Goal: Information Seeking & Learning: Find specific fact

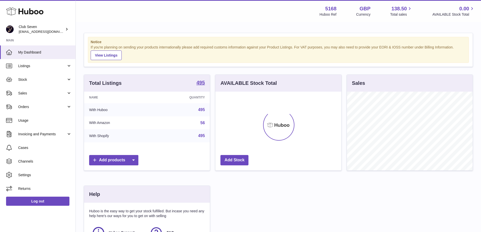
scroll to position [79, 126]
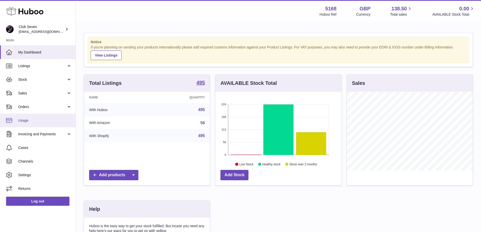
click at [33, 121] on span "Usage" at bounding box center [45, 120] width 54 height 5
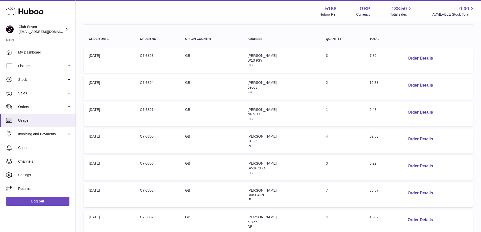
scroll to position [76, 0]
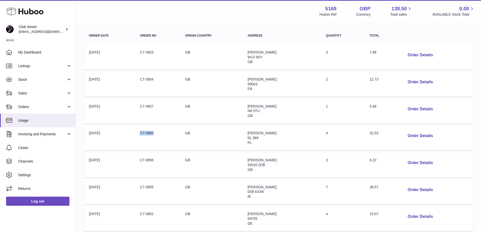
drag, startPoint x: 156, startPoint y: 133, endPoint x: 142, endPoint y: 133, distance: 13.9
click at [142, 133] on td "Order no: C7-3860" at bounding box center [157, 138] width 45 height 25
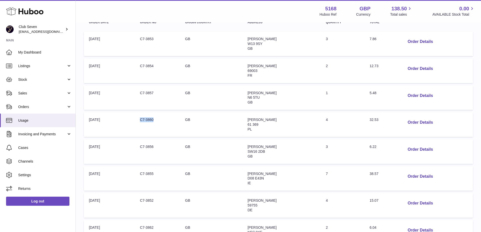
scroll to position [101, 0]
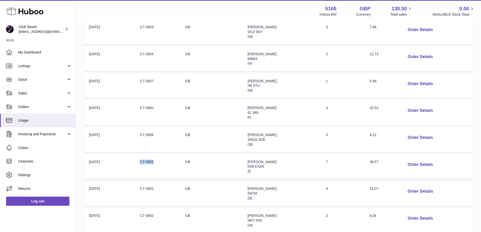
drag, startPoint x: 157, startPoint y: 162, endPoint x: 140, endPoint y: 162, distance: 17.4
click at [140, 162] on td "Order no: C7-3855" at bounding box center [157, 167] width 45 height 25
copy td "C7-3855"
drag, startPoint x: 381, startPoint y: 161, endPoint x: 367, endPoint y: 163, distance: 14.3
click at [367, 163] on td "Total: 38.57" at bounding box center [382, 167] width 34 height 25
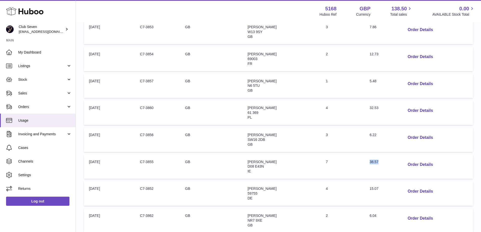
copy span "38.57"
drag, startPoint x: 158, startPoint y: 108, endPoint x: 143, endPoint y: 110, distance: 15.0
click at [143, 110] on td "Order no: C7-3860" at bounding box center [157, 113] width 45 height 25
drag, startPoint x: 372, startPoint y: 108, endPoint x: 379, endPoint y: 108, distance: 6.6
click at [379, 108] on td "Total: 32.53" at bounding box center [382, 113] width 34 height 25
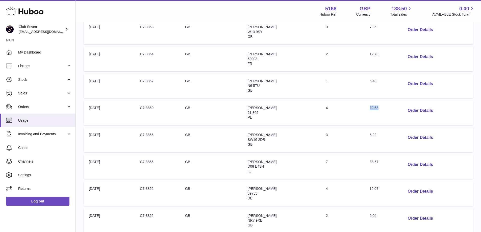
copy span "32.53"
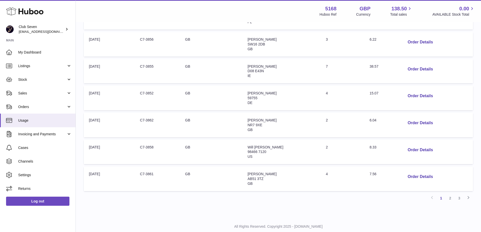
scroll to position [211, 0]
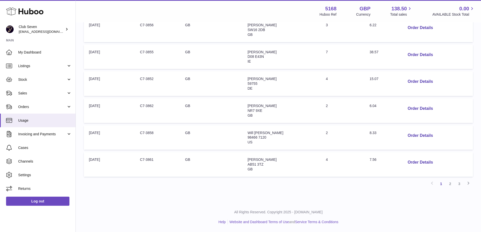
click at [452, 183] on link "2" at bounding box center [450, 183] width 9 height 9
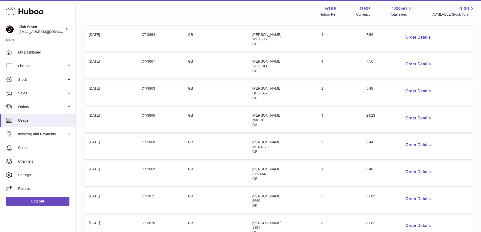
scroll to position [149, 0]
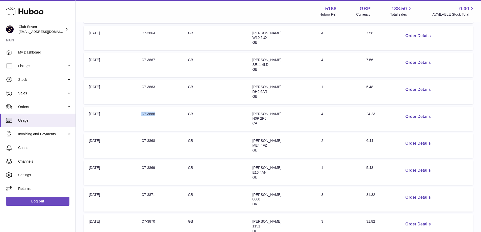
drag, startPoint x: 151, startPoint y: 114, endPoint x: 138, endPoint y: 114, distance: 13.4
click at [138, 114] on td "Order no: C7-3866" at bounding box center [159, 119] width 46 height 25
copy td "C7-3866"
drag, startPoint x: 377, startPoint y: 114, endPoint x: 387, endPoint y: 113, distance: 9.7
click at [387, 113] on td "Total: 24.23" at bounding box center [378, 119] width 35 height 25
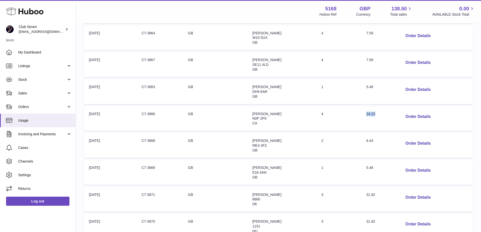
copy span "24.23"
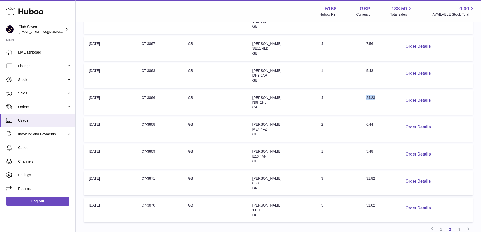
scroll to position [174, 0]
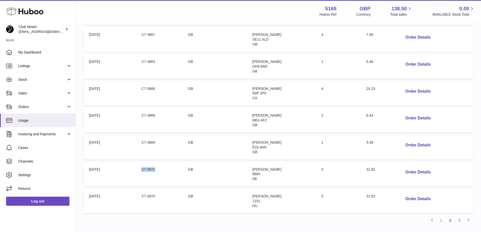
drag, startPoint x: 154, startPoint y: 168, endPoint x: 136, endPoint y: 170, distance: 17.3
click at [136, 170] on td "Order no: C7-3871" at bounding box center [159, 174] width 46 height 25
copy td "C7-3871"
drag, startPoint x: 377, startPoint y: 168, endPoint x: 386, endPoint y: 168, distance: 8.8
click at [386, 168] on td "Total: 31.82" at bounding box center [378, 174] width 35 height 25
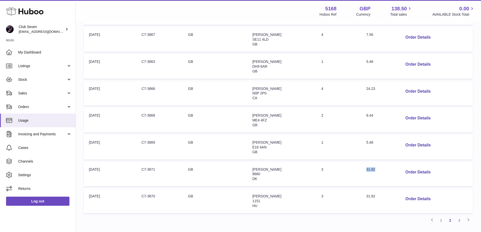
copy span "31.82"
drag, startPoint x: 137, startPoint y: 198, endPoint x: 151, endPoint y: 197, distance: 13.2
click at [151, 197] on td "Order no: C7-3870" at bounding box center [159, 201] width 46 height 25
copy td "C7-3870"
drag, startPoint x: 378, startPoint y: 195, endPoint x: 386, endPoint y: 195, distance: 8.1
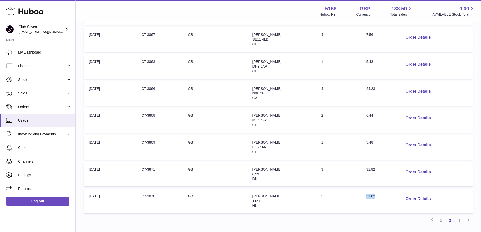
click at [375, 195] on span "31.82" at bounding box center [371, 196] width 9 height 4
copy span "31.82"
